Goal: Understand process/instructions: Learn about a topic

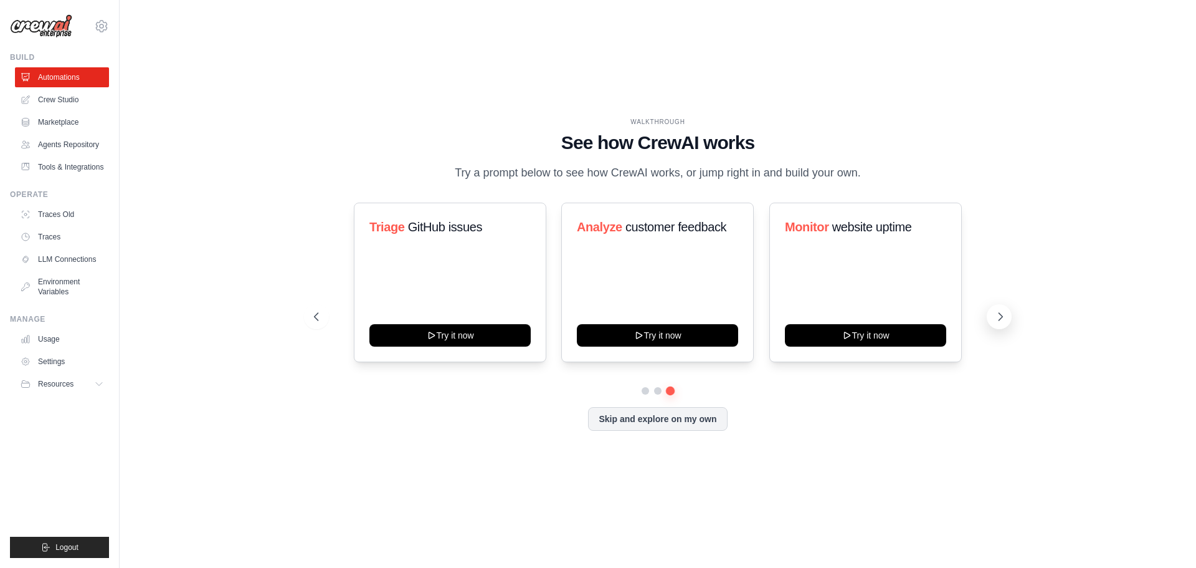
click at [995, 313] on icon at bounding box center [1000, 316] width 12 height 12
drag, startPoint x: 678, startPoint y: 424, endPoint x: 685, endPoint y: 437, distance: 14.5
click at [685, 437] on div "WALKTHROUGH See how CrewAI works Try a prompt below to see how CrewAI works, or…" at bounding box center [658, 283] width 718 height 333
click at [684, 433] on div "WALKTHROUGH See how CrewAI works Try a prompt below to see how CrewAI works, or…" at bounding box center [658, 283] width 718 height 333
click at [684, 422] on button "Skip and explore on my own" at bounding box center [657, 418] width 139 height 24
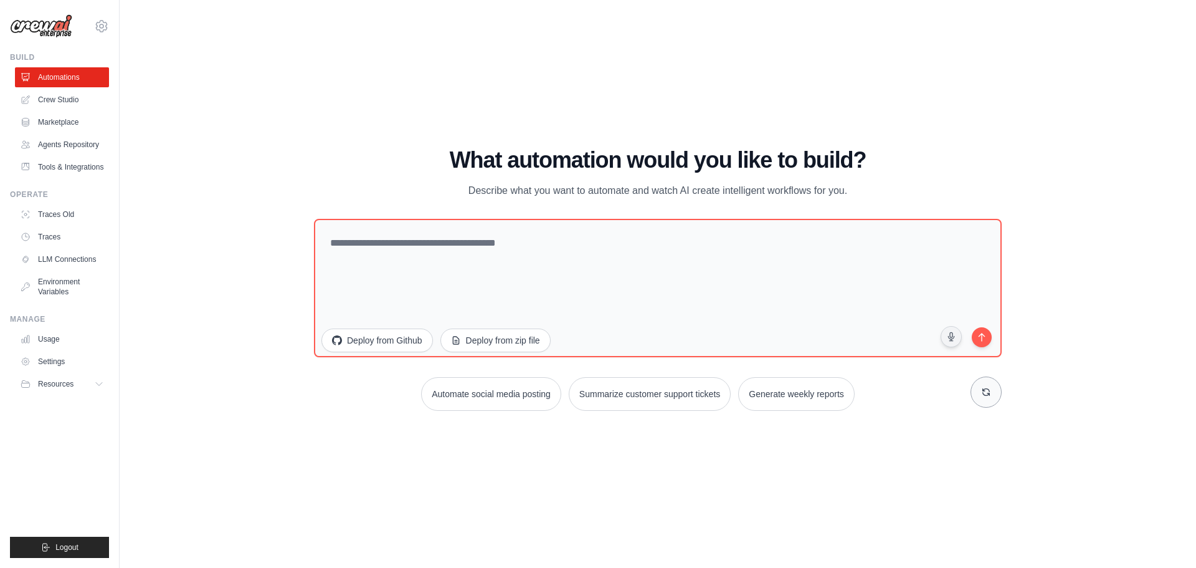
click at [979, 391] on button at bounding box center [986, 391] width 31 height 31
click at [77, 107] on link "Crew Studio" at bounding box center [63, 100] width 94 height 20
